Goal: Task Accomplishment & Management: Complete application form

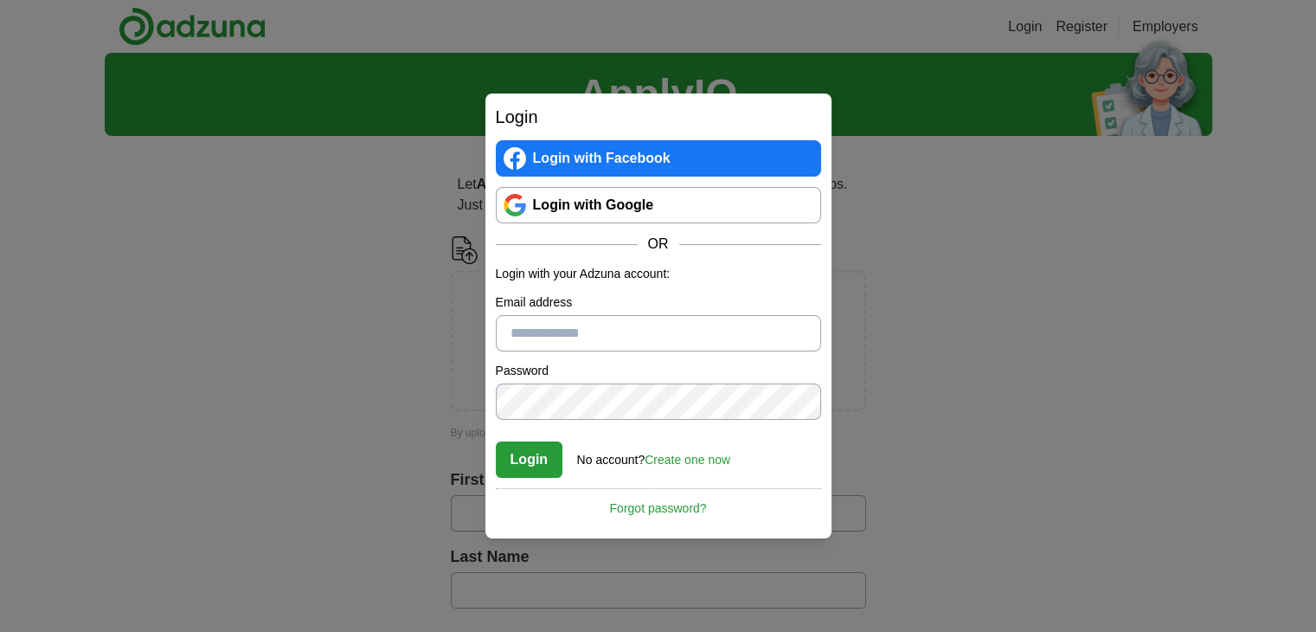
click at [550, 343] on input "Email address" at bounding box center [658, 333] width 325 height 36
click at [697, 456] on link "Create one now" at bounding box center [688, 460] width 86 height 14
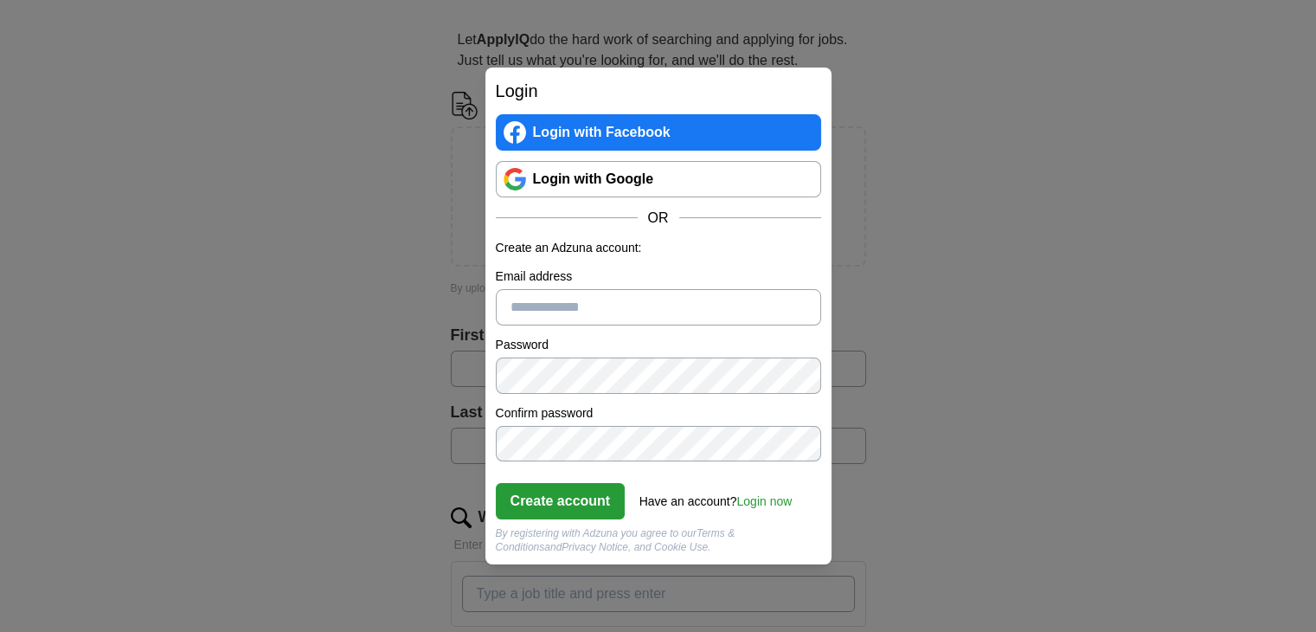
scroll to position [145, 0]
click at [578, 177] on link "Login with Google" at bounding box center [658, 179] width 325 height 36
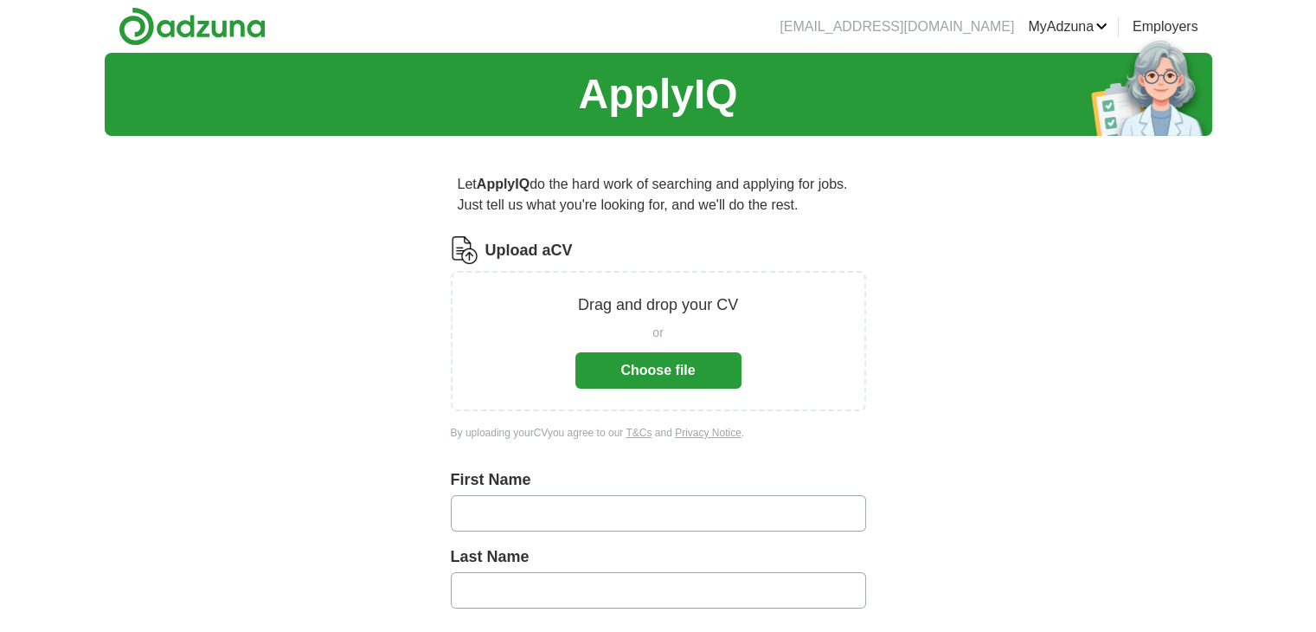
click at [188, 25] on img at bounding box center [192, 26] width 147 height 39
